Goal: Information Seeking & Learning: Learn about a topic

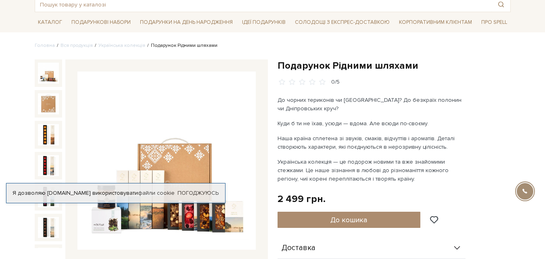
scroll to position [40, 0]
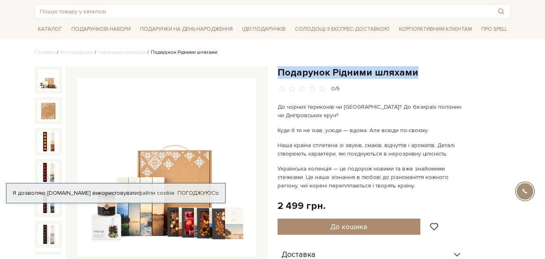
drag, startPoint x: 418, startPoint y: 73, endPoint x: 279, endPoint y: 73, distance: 138.5
click at [279, 73] on h1 "Подарунок Рідними шляхами" at bounding box center [394, 72] width 233 height 13
drag, startPoint x: 277, startPoint y: 106, endPoint x: 388, endPoint y: 186, distance: 136.5
click at [388, 186] on div "До чорних териконів чи Чорного моря? До безкраїх полонин чи Дніпровських круч? …" at bounding box center [372, 146] width 189 height 87
copy div "До чорних териконів чи Чорного моря? До безкраїх полонин чи Дніпровських круч? …"
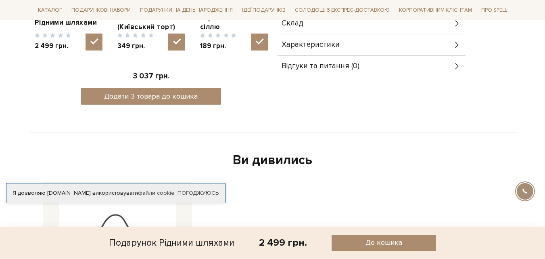
scroll to position [404, 0]
click at [318, 27] on div "Склад" at bounding box center [372, 23] width 188 height 21
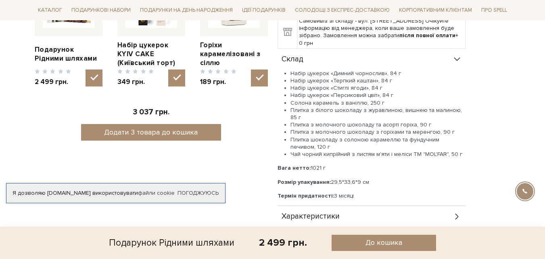
scroll to position [363, 0]
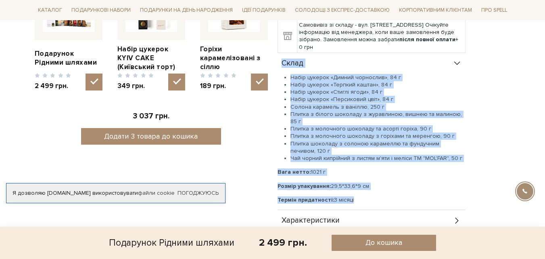
drag, startPoint x: 355, startPoint y: 201, endPoint x: 279, endPoint y: 65, distance: 156.0
click at [279, 65] on div "Склад Набір цукерок «Димний чорнослив», 84 г Набір цукерок «Терпкий каштан», 84…" at bounding box center [372, 131] width 188 height 157
copy div "Склад Набір цукерок «Димний чорнослив», 84 г Набір цукерок «Терпкий каштан», 84…"
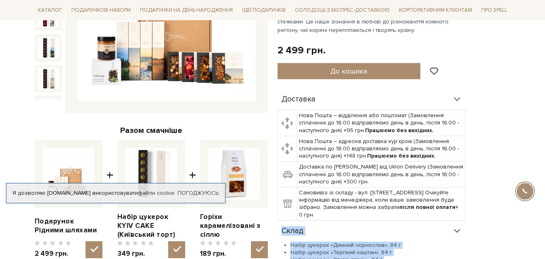
scroll to position [121, 0]
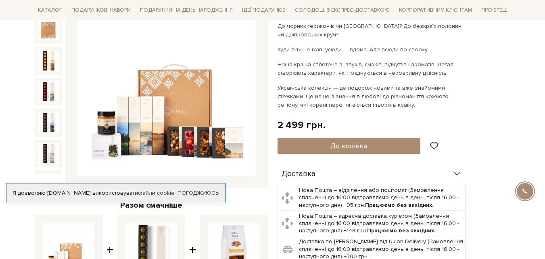
click at [177, 85] on img at bounding box center [167, 87] width 178 height 178
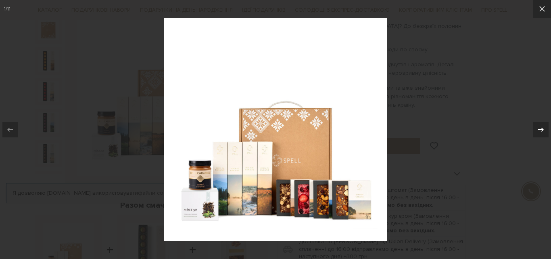
click at [538, 130] on icon at bounding box center [541, 130] width 10 height 10
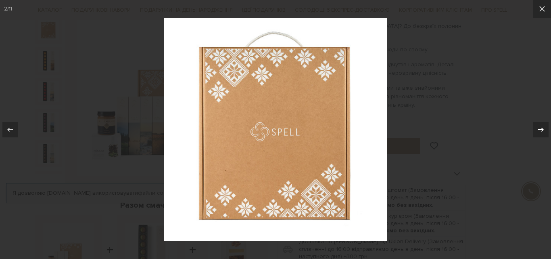
click at [541, 127] on icon at bounding box center [541, 130] width 10 height 10
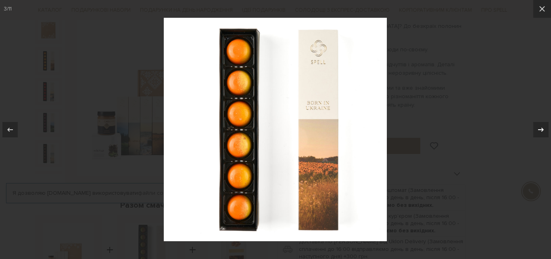
click at [540, 128] on icon at bounding box center [541, 130] width 10 height 10
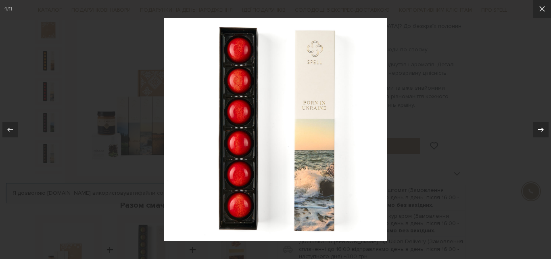
click at [538, 132] on icon at bounding box center [541, 130] width 10 height 10
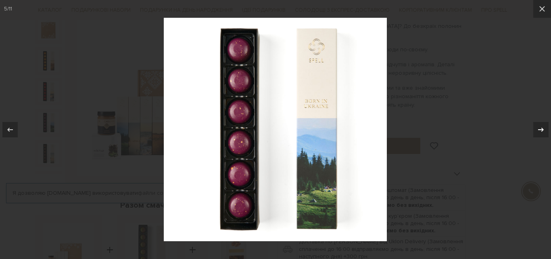
click at [544, 129] on icon at bounding box center [541, 129] width 6 height 4
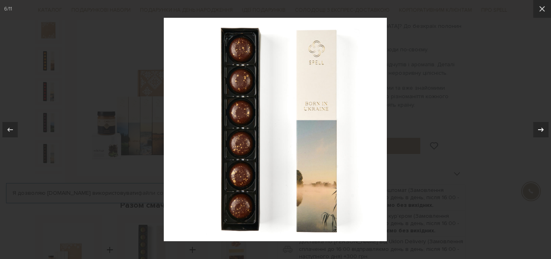
click at [543, 129] on icon at bounding box center [541, 129] width 6 height 4
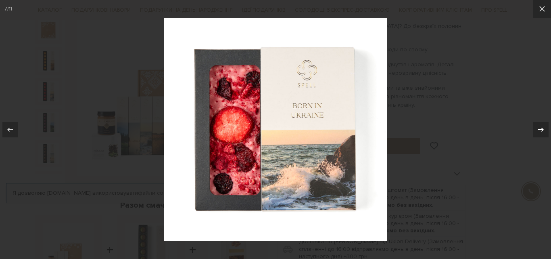
click at [543, 132] on icon at bounding box center [541, 130] width 10 height 10
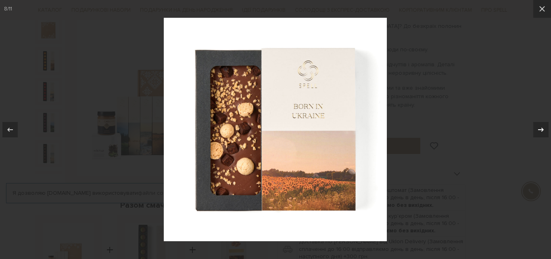
click at [536, 130] on div at bounding box center [541, 129] width 15 height 15
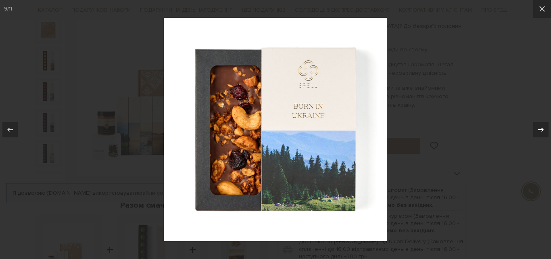
click at [539, 130] on icon at bounding box center [541, 130] width 10 height 10
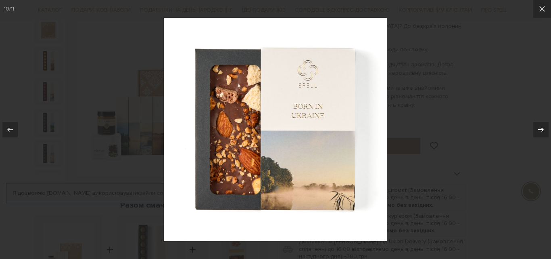
click at [541, 130] on icon at bounding box center [541, 130] width 10 height 10
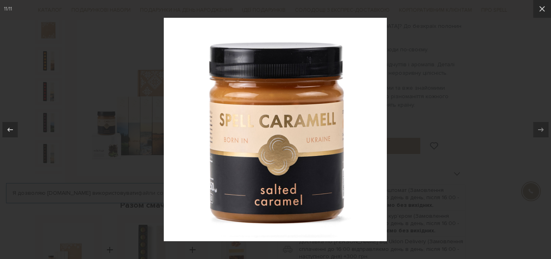
click at [464, 180] on div at bounding box center [275, 129] width 551 height 259
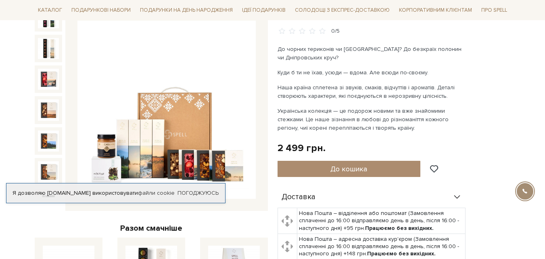
scroll to position [121, 0]
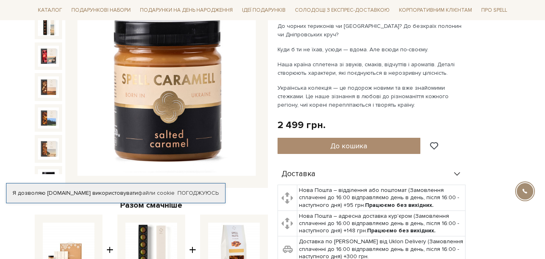
click at [48, 169] on img at bounding box center [48, 179] width 21 height 21
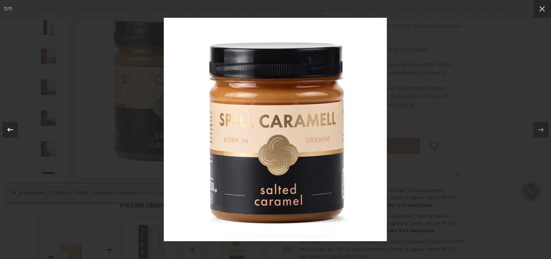
click at [6, 126] on icon at bounding box center [10, 130] width 10 height 10
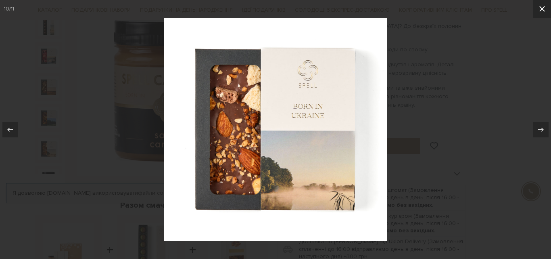
click at [545, 13] on icon at bounding box center [543, 9] width 10 height 10
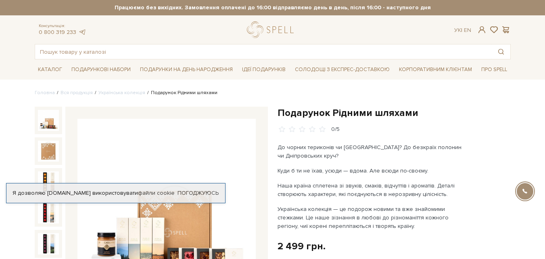
click at [44, 124] on img at bounding box center [48, 120] width 21 height 21
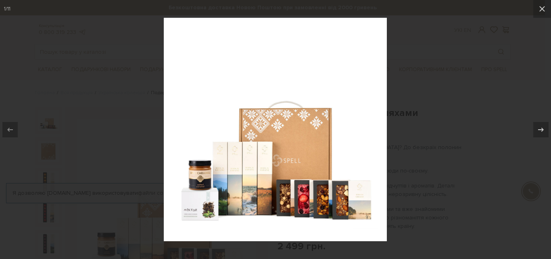
click at [431, 80] on div at bounding box center [275, 129] width 551 height 259
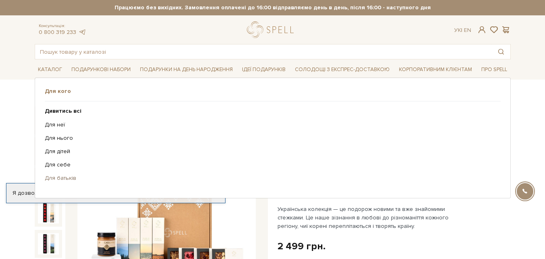
click at [66, 178] on link "Для батьків" at bounding box center [270, 177] width 450 height 7
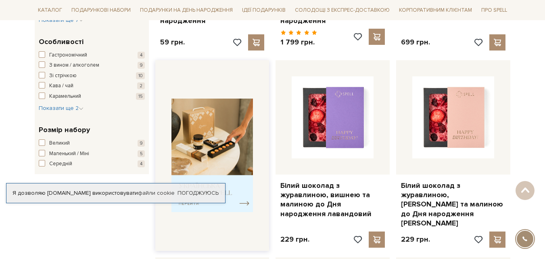
scroll to position [323, 0]
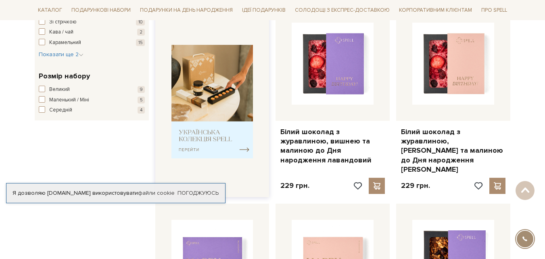
click at [207, 86] on img at bounding box center [213, 101] width 82 height 113
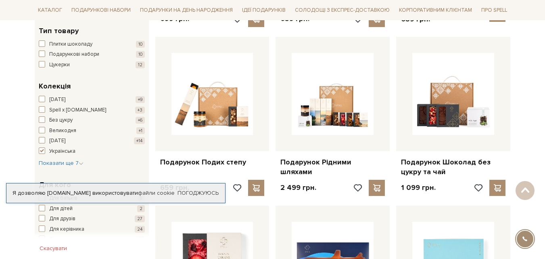
scroll to position [283, 0]
click at [52, 120] on span "Без цукру" at bounding box center [60, 121] width 23 height 8
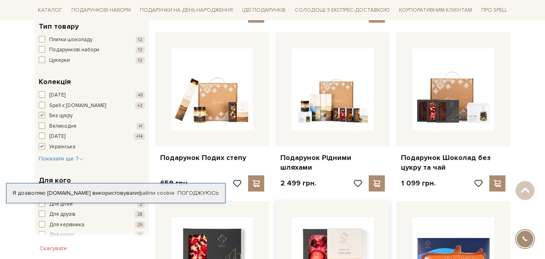
scroll to position [283, 0]
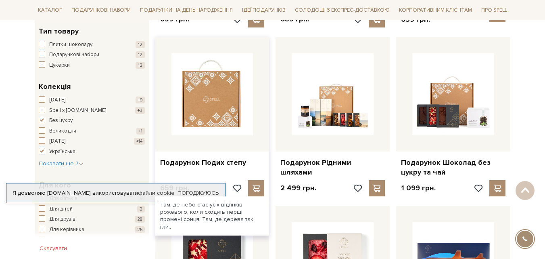
click at [210, 101] on img at bounding box center [213, 94] width 82 height 82
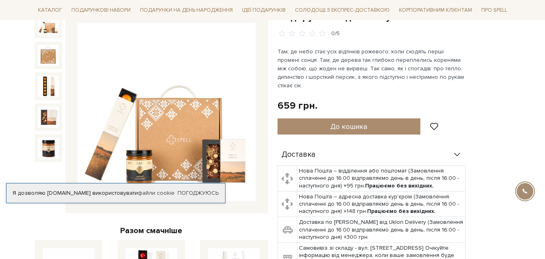
scroll to position [121, 0]
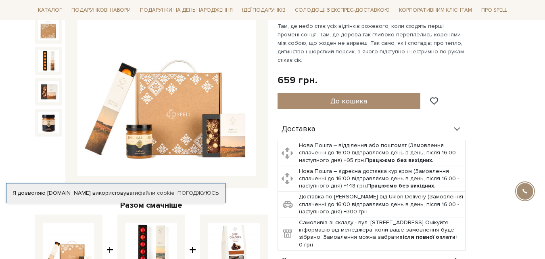
click at [163, 109] on img at bounding box center [167, 87] width 178 height 178
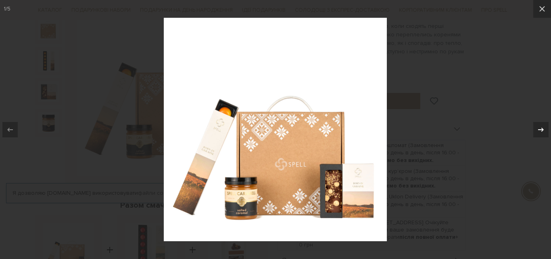
click at [545, 128] on button at bounding box center [537, 129] width 28 height 40
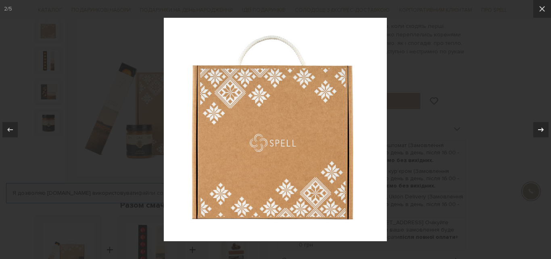
click at [541, 127] on icon at bounding box center [541, 130] width 10 height 10
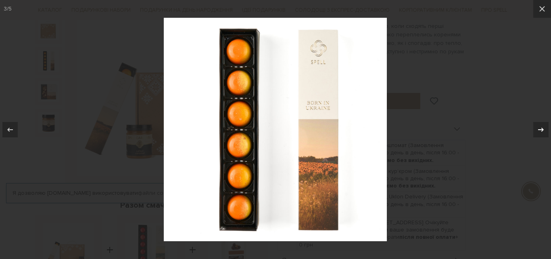
click at [541, 127] on icon at bounding box center [541, 130] width 10 height 10
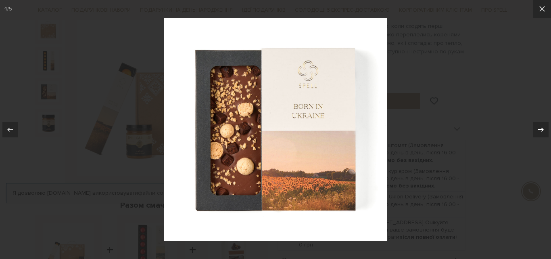
click at [542, 131] on icon at bounding box center [541, 130] width 10 height 10
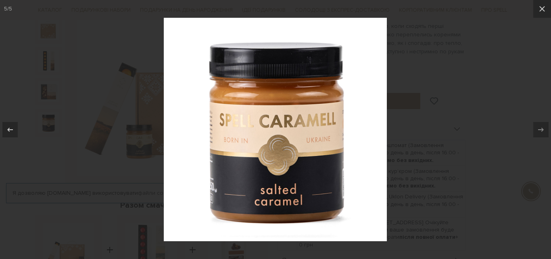
click at [437, 123] on div at bounding box center [275, 129] width 551 height 259
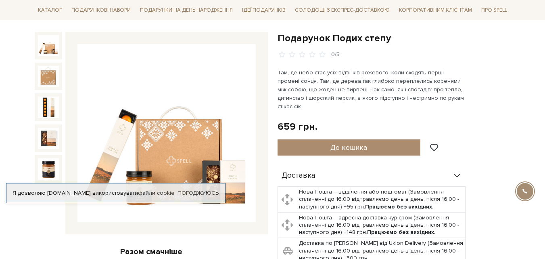
scroll to position [40, 0]
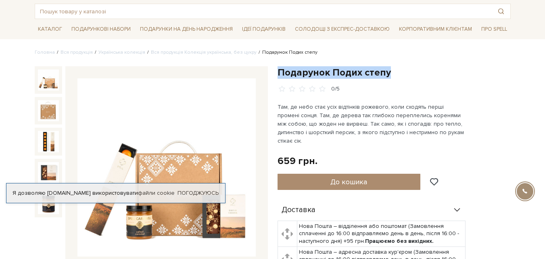
drag, startPoint x: 395, startPoint y: 73, endPoint x: 276, endPoint y: 75, distance: 119.5
copy h1 "Подарунок Подих степу"
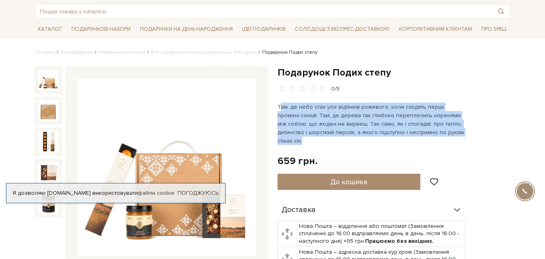
drag, startPoint x: 279, startPoint y: 103, endPoint x: 468, endPoint y: 133, distance: 191.2
click at [468, 133] on div "Подарунок Подих степу 0/5 659 грн. Оплата частинами: До кошика" at bounding box center [394, 230] width 233 height 329
copy p "ам, де небо стає усіх відтінків рожевого, коли сходять перші промені сонця. Там…"
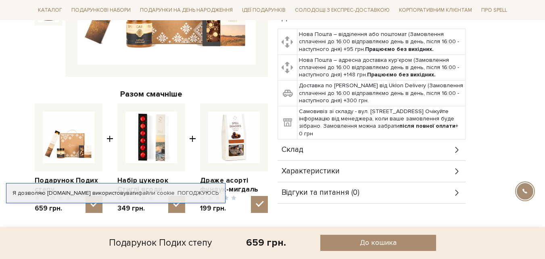
scroll to position [242, 0]
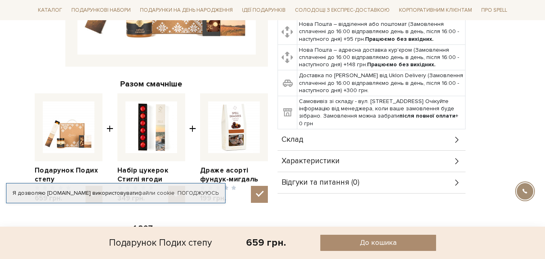
click at [310, 130] on div "Склад" at bounding box center [372, 139] width 188 height 21
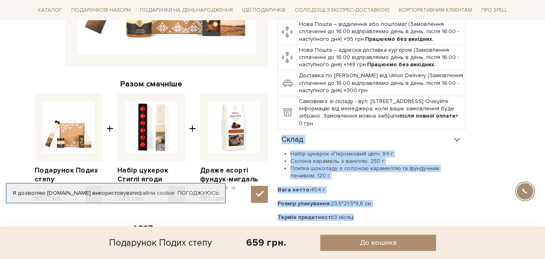
drag, startPoint x: 280, startPoint y: 126, endPoint x: 368, endPoint y: 214, distance: 124.2
click at [368, 214] on div "Склад Набір цукерок «Персиковий цвіт», 84 г Солона карамель з ваніллю, 250 г Пл…" at bounding box center [372, 178] width 188 height 98
copy div "Склад Набір цукерок «Персиковий цвіт», 84 г Солона карамель з ваніллю, 250 г Пл…"
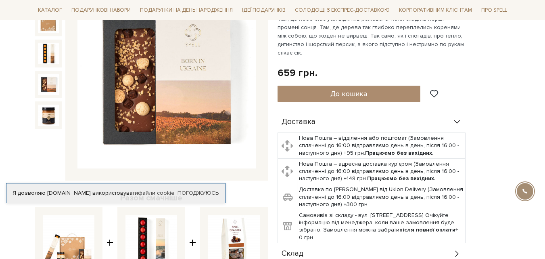
click at [52, 87] on img at bounding box center [48, 84] width 21 height 21
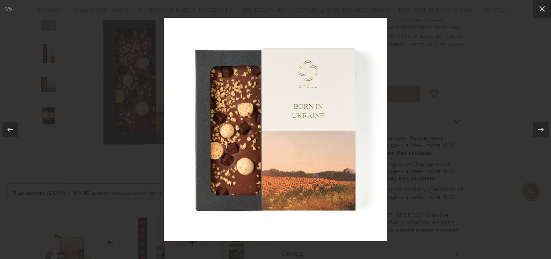
click at [418, 105] on div at bounding box center [275, 129] width 551 height 259
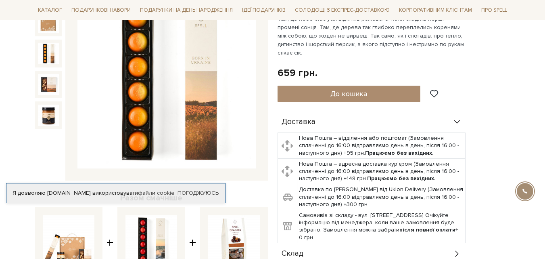
click at [40, 57] on img at bounding box center [48, 53] width 21 height 21
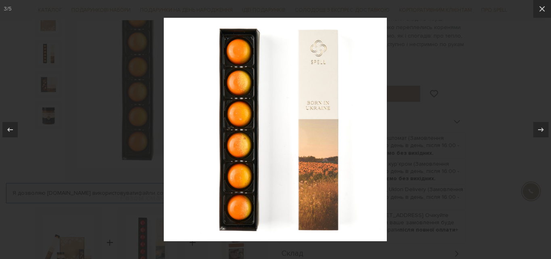
click at [458, 67] on div at bounding box center [275, 129] width 551 height 259
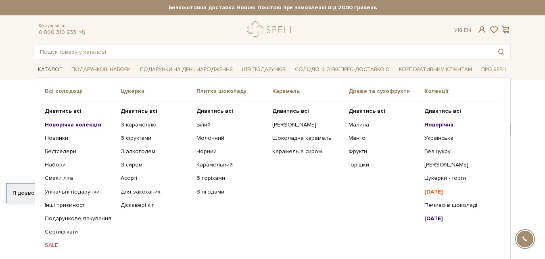
click at [40, 67] on link "Каталог" at bounding box center [50, 69] width 31 height 13
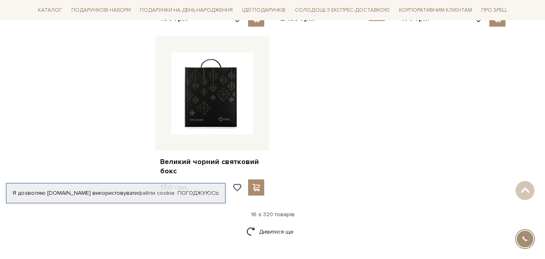
scroll to position [1009, 0]
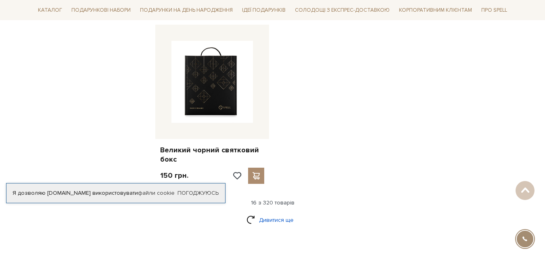
click at [283, 213] on link "Дивитися ще" at bounding box center [273, 220] width 52 height 14
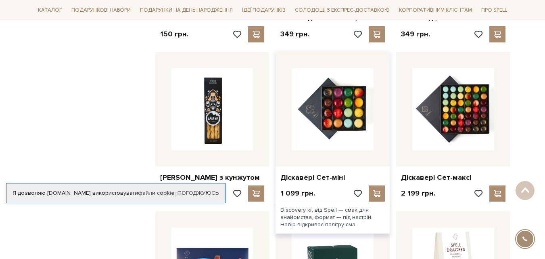
scroll to position [1171, 0]
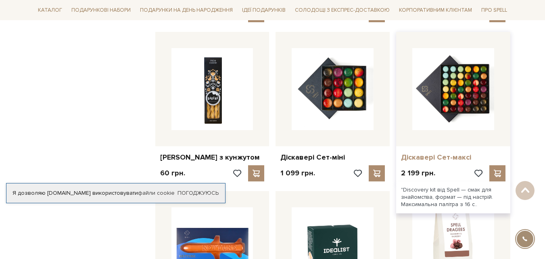
drag, startPoint x: 401, startPoint y: 140, endPoint x: 473, endPoint y: 147, distance: 71.8
click at [473, 147] on div "Діскавері Сет-максі" at bounding box center [453, 155] width 114 height 19
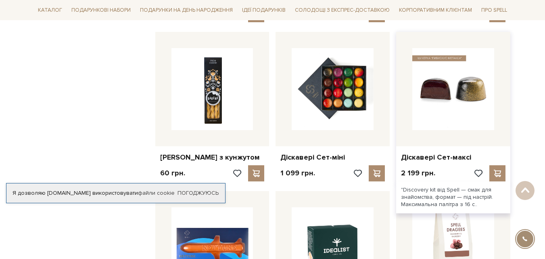
click at [445, 78] on img at bounding box center [454, 89] width 82 height 82
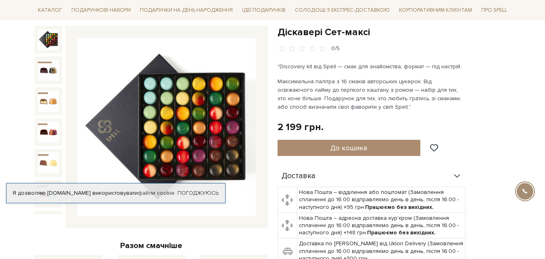
drag, startPoint x: 378, startPoint y: 107, endPoint x: 279, endPoint y: 67, distance: 106.4
click at [279, 67] on div ""Discovery kit від Spell — смак для знайомства, формат — під настрій. Максималь…" at bounding box center [372, 86] width 189 height 49
copy div "Discovery kit від Spell — смак для знайомства, формат — під настрій. Максимальн…"
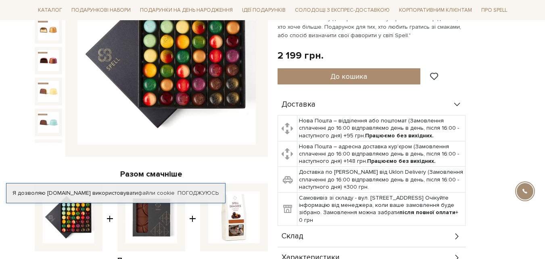
scroll to position [161, 0]
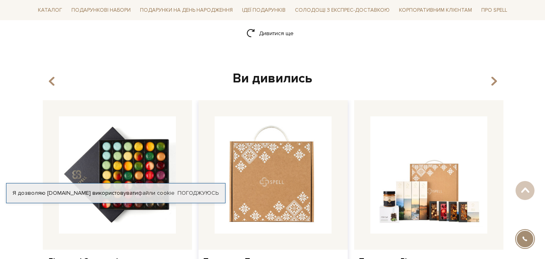
scroll to position [1251, 0]
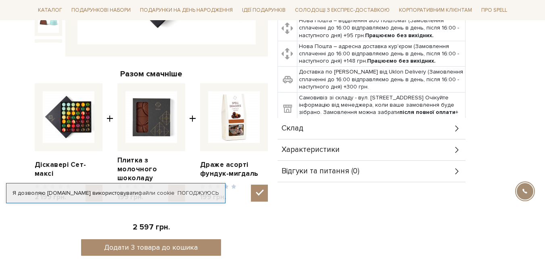
scroll to position [283, 0]
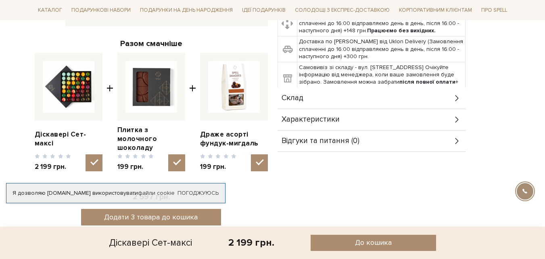
click at [320, 95] on div "Склад" at bounding box center [372, 98] width 188 height 21
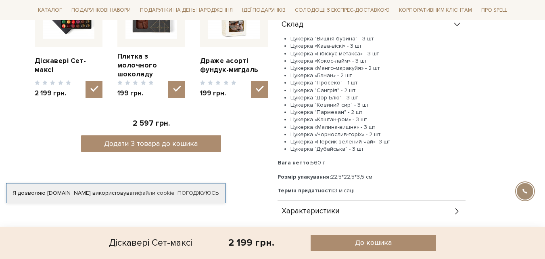
scroll to position [363, 0]
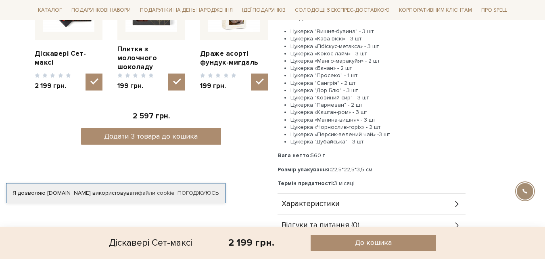
drag, startPoint x: 353, startPoint y: 183, endPoint x: 282, endPoint y: 26, distance: 172.3
click at [282, 26] on div "Склад Цукерка "Вишня-бузина" - 3 шт Цукерка «Кава-віскі» - 3 шт Цукерка «Гібіск…" at bounding box center [372, 100] width 188 height 186
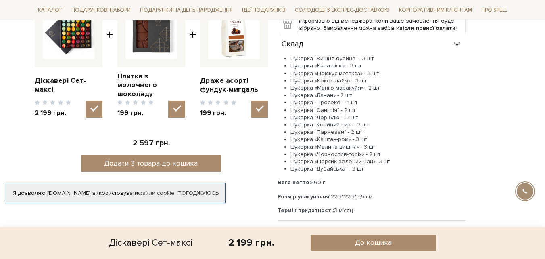
scroll to position [283, 0]
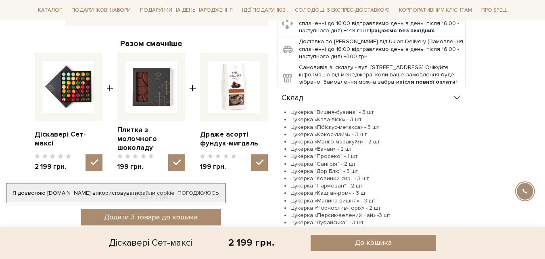
copy div "Склад Цукерка "Вишня-бузина" - 3 шт Цукерка «Кава-віскі» - 3 шт Цукерка «Гібіск…"
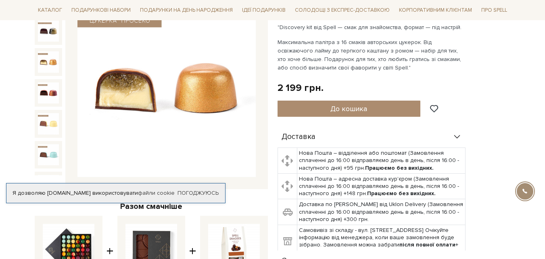
scroll to position [121, 0]
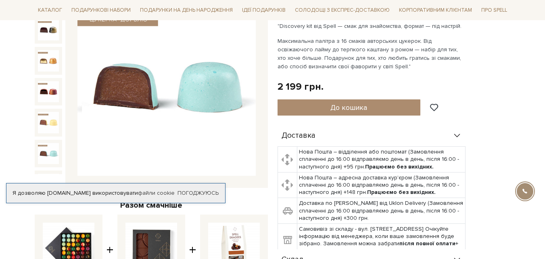
click at [50, 143] on img at bounding box center [48, 153] width 21 height 21
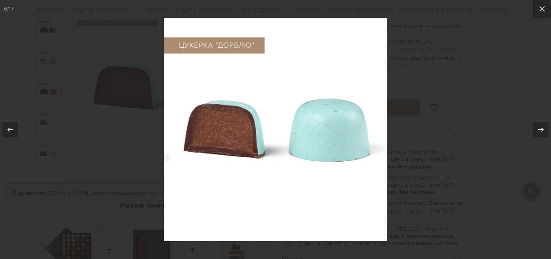
click at [545, 125] on icon at bounding box center [541, 130] width 10 height 10
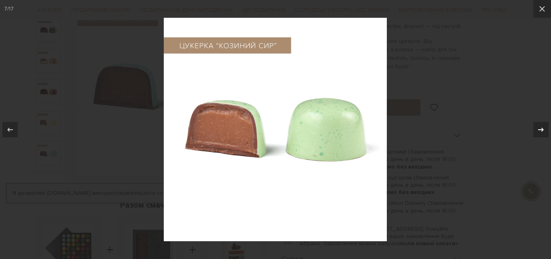
click at [538, 129] on icon at bounding box center [541, 130] width 10 height 10
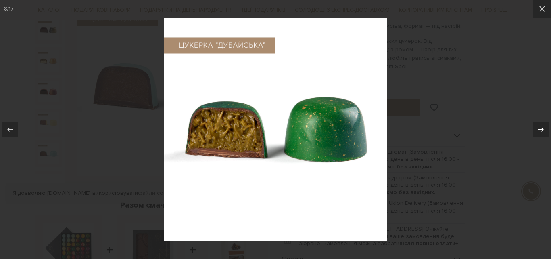
click at [542, 130] on icon at bounding box center [541, 130] width 10 height 10
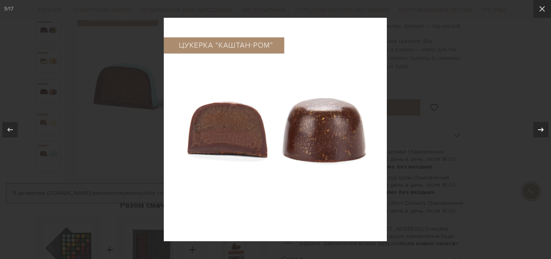
click at [541, 130] on icon at bounding box center [541, 130] width 10 height 10
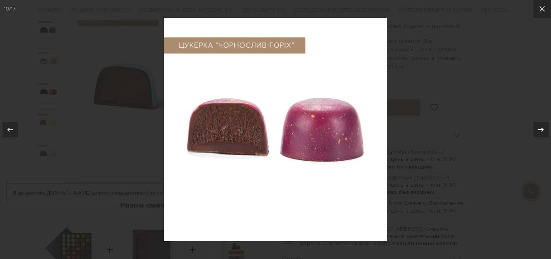
click at [542, 135] on div at bounding box center [541, 129] width 15 height 15
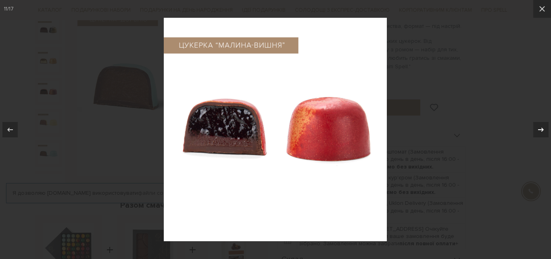
click at [543, 126] on icon at bounding box center [541, 130] width 10 height 10
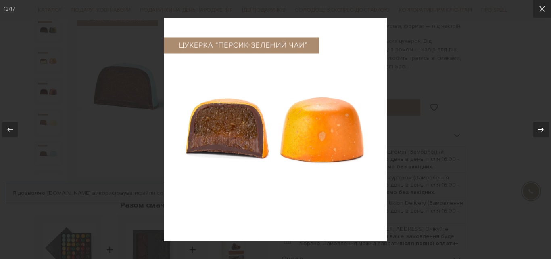
click at [543, 128] on icon at bounding box center [541, 129] width 6 height 4
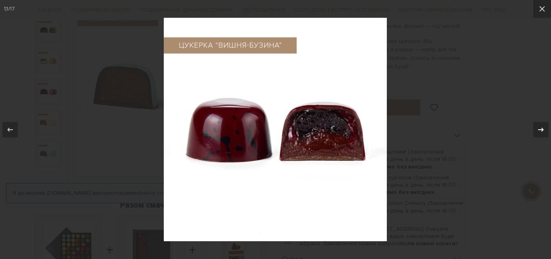
click at [541, 129] on icon at bounding box center [541, 129] width 6 height 4
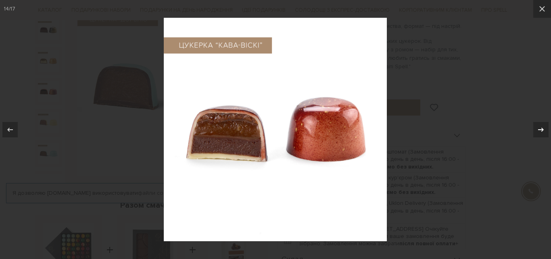
click at [541, 128] on icon at bounding box center [541, 130] width 10 height 10
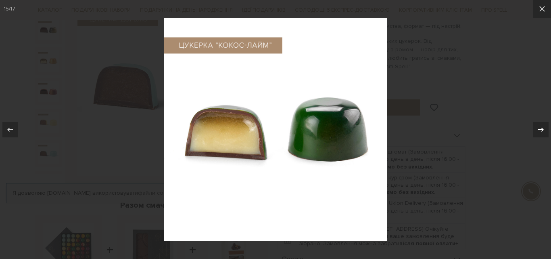
click at [542, 128] on icon at bounding box center [541, 129] width 6 height 4
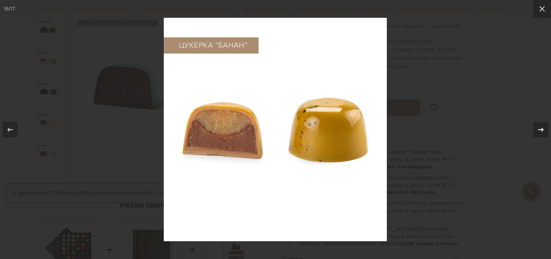
click at [538, 129] on icon at bounding box center [541, 130] width 10 height 10
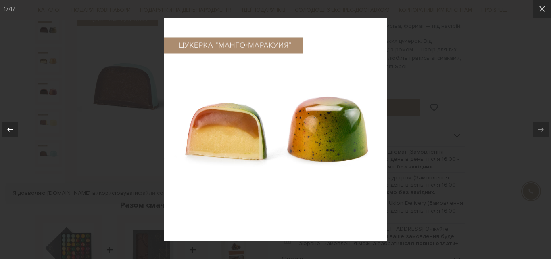
click at [13, 129] on icon at bounding box center [10, 129] width 6 height 4
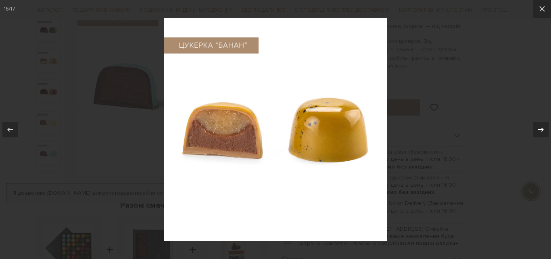
click at [540, 129] on icon at bounding box center [541, 130] width 10 height 10
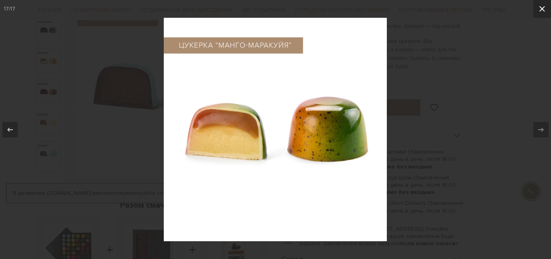
click at [541, 10] on icon at bounding box center [543, 9] width 6 height 6
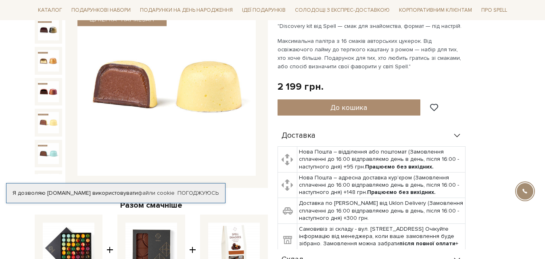
click at [49, 115] on img at bounding box center [48, 122] width 21 height 21
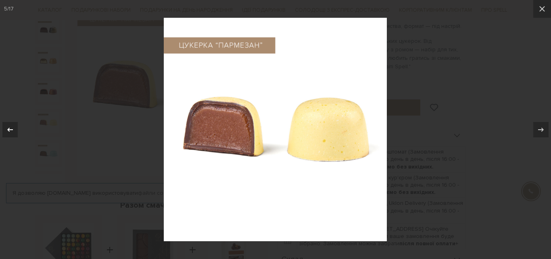
click at [12, 127] on icon at bounding box center [10, 130] width 10 height 10
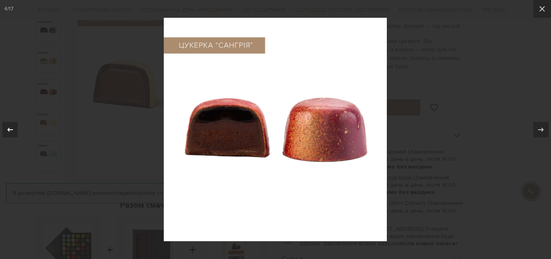
click at [12, 130] on icon at bounding box center [10, 130] width 10 height 10
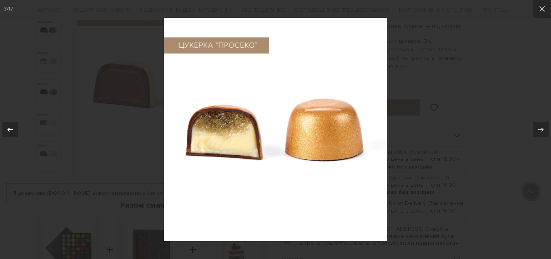
click at [14, 133] on icon at bounding box center [10, 130] width 10 height 10
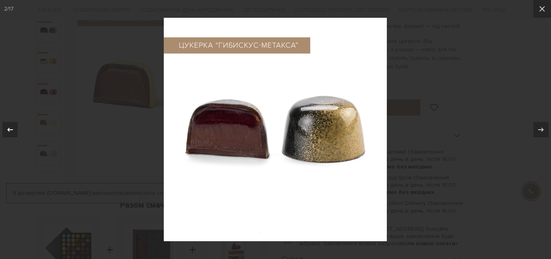
click at [4, 130] on div at bounding box center [9, 129] width 15 height 15
